Goal: Transaction & Acquisition: Purchase product/service

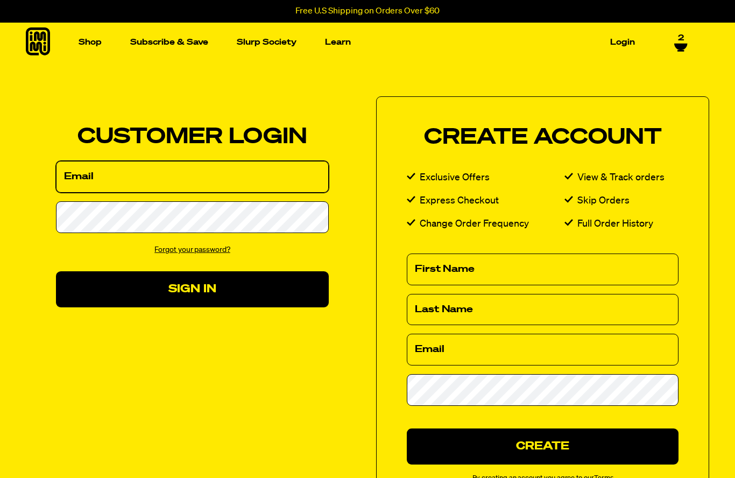
click at [104, 172] on input "Email" at bounding box center [192, 177] width 273 height 32
click at [87, 175] on input "[EMAIL_ADDRESS][DOMAIN_NAME]" at bounding box center [192, 177] width 273 height 32
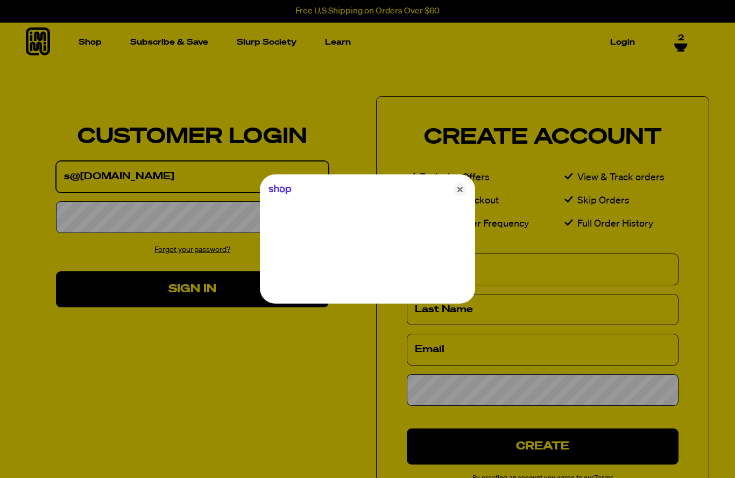
type input "s@[DOMAIN_NAME]"
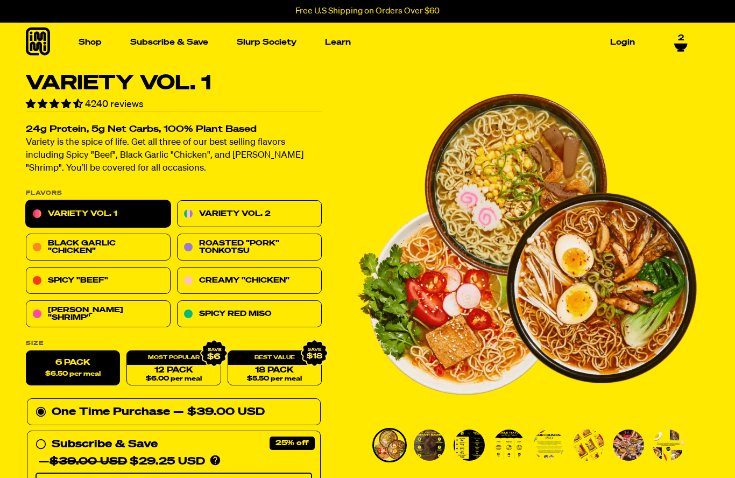
click at [679, 47] on icon at bounding box center [680, 43] width 13 height 6
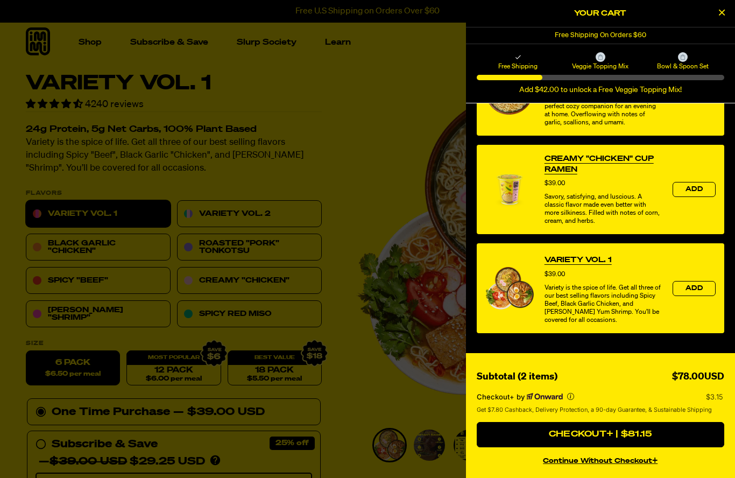
scroll to position [527, 0]
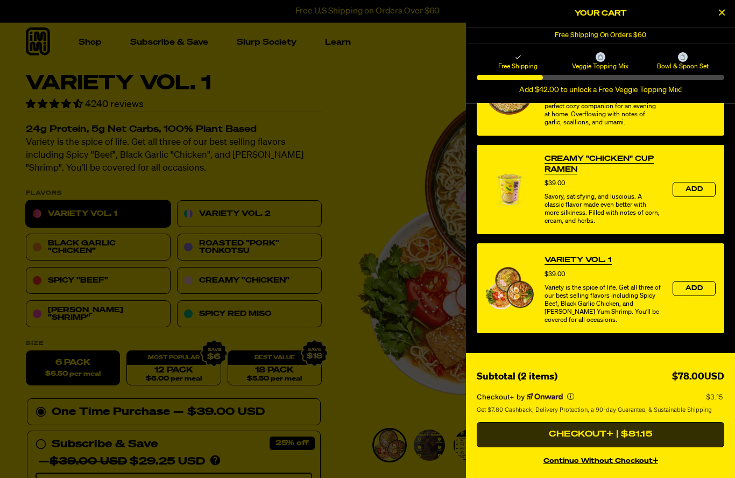
click at [652, 446] on button "Checkout+ | $81.15" at bounding box center [599, 435] width 247 height 26
